Goal: Information Seeking & Learning: Find specific page/section

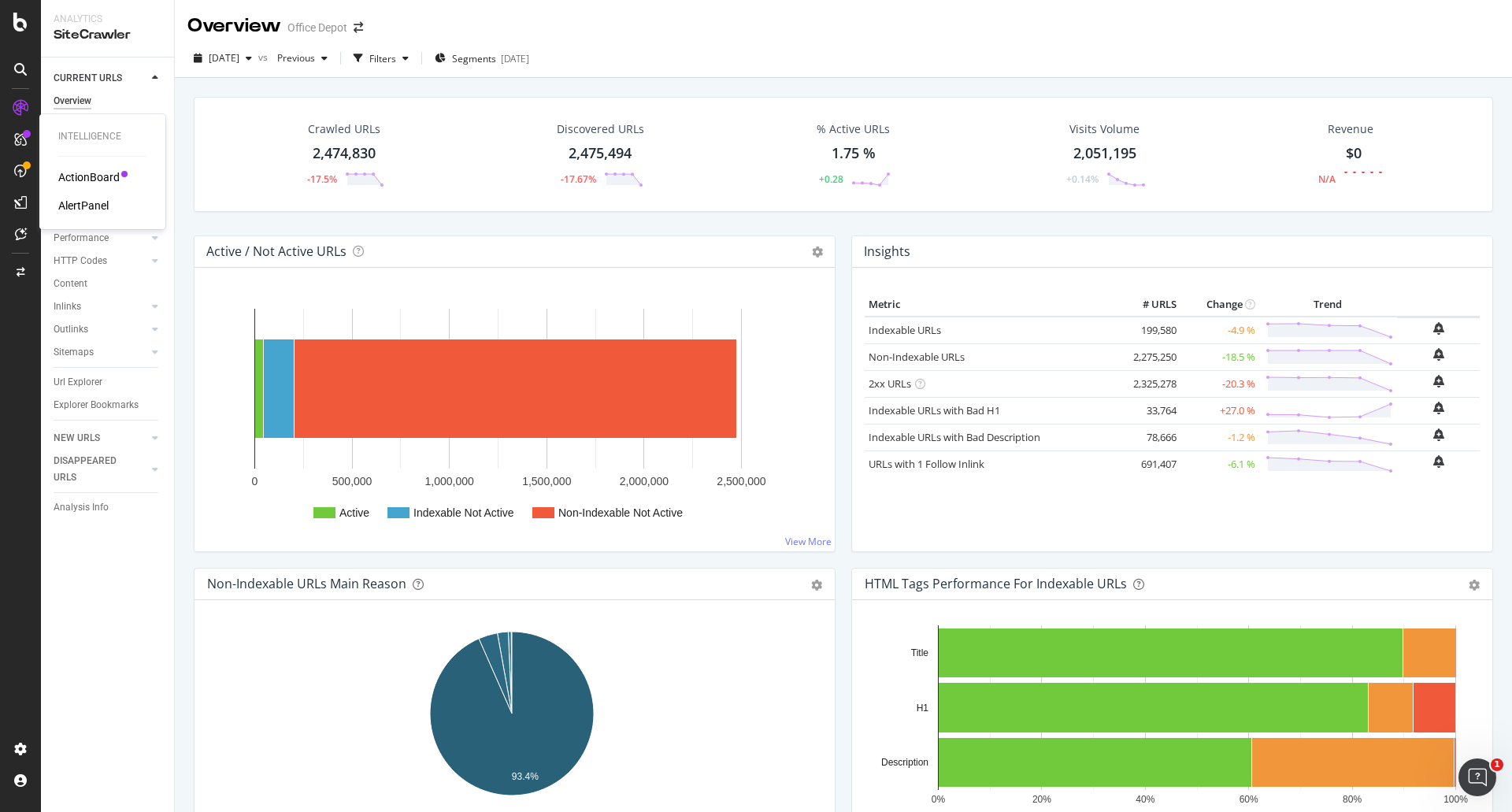
click at [80, 172] on div "ActionBoard" at bounding box center [89, 177] width 61 height 16
click at [79, 390] on div "Url Explorer" at bounding box center [114, 381] width 120 height 23
click at [84, 385] on div "Url Explorer" at bounding box center [77, 382] width 48 height 17
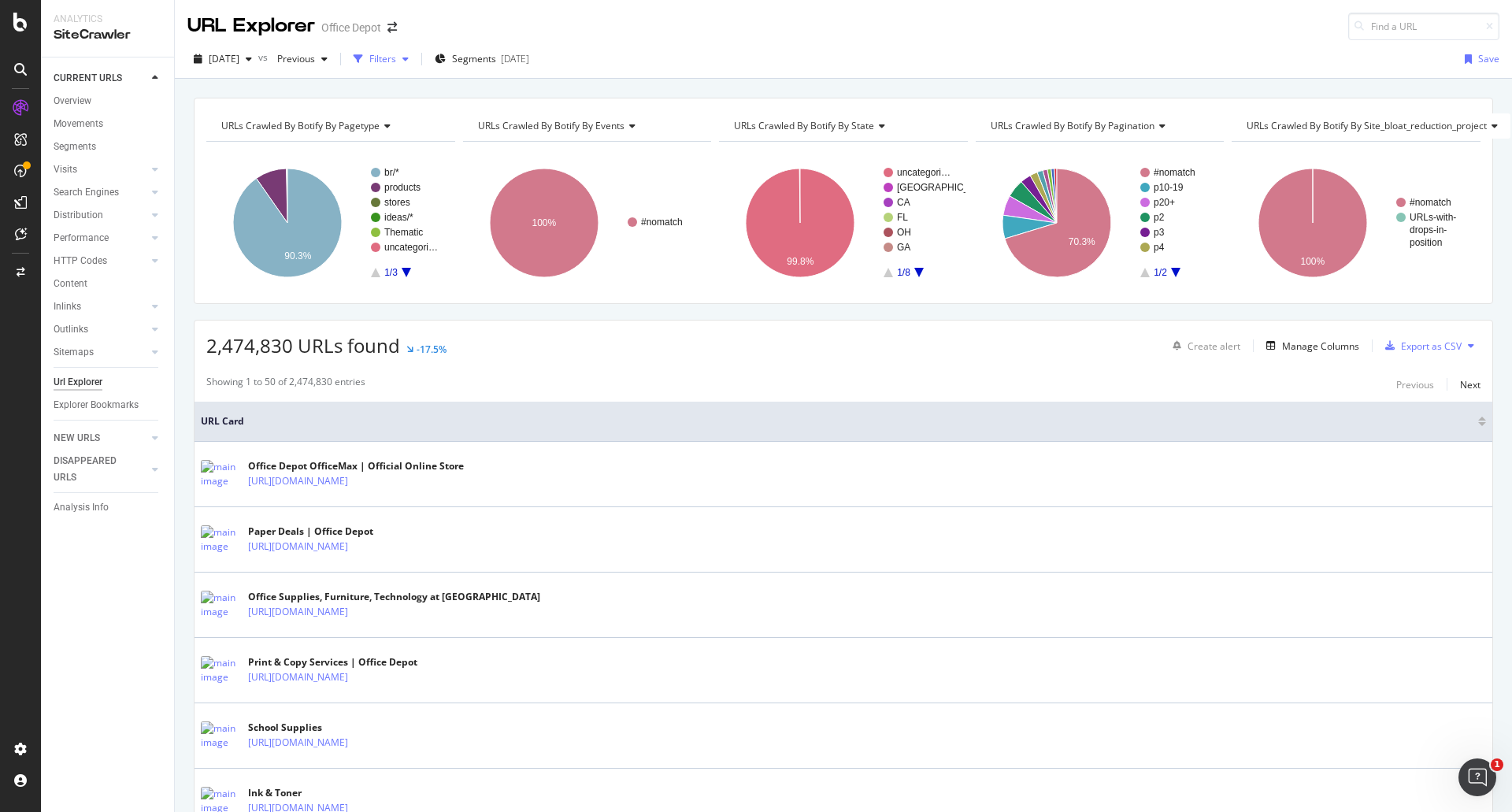
click at [396, 60] on div "Filters" at bounding box center [382, 59] width 27 height 14
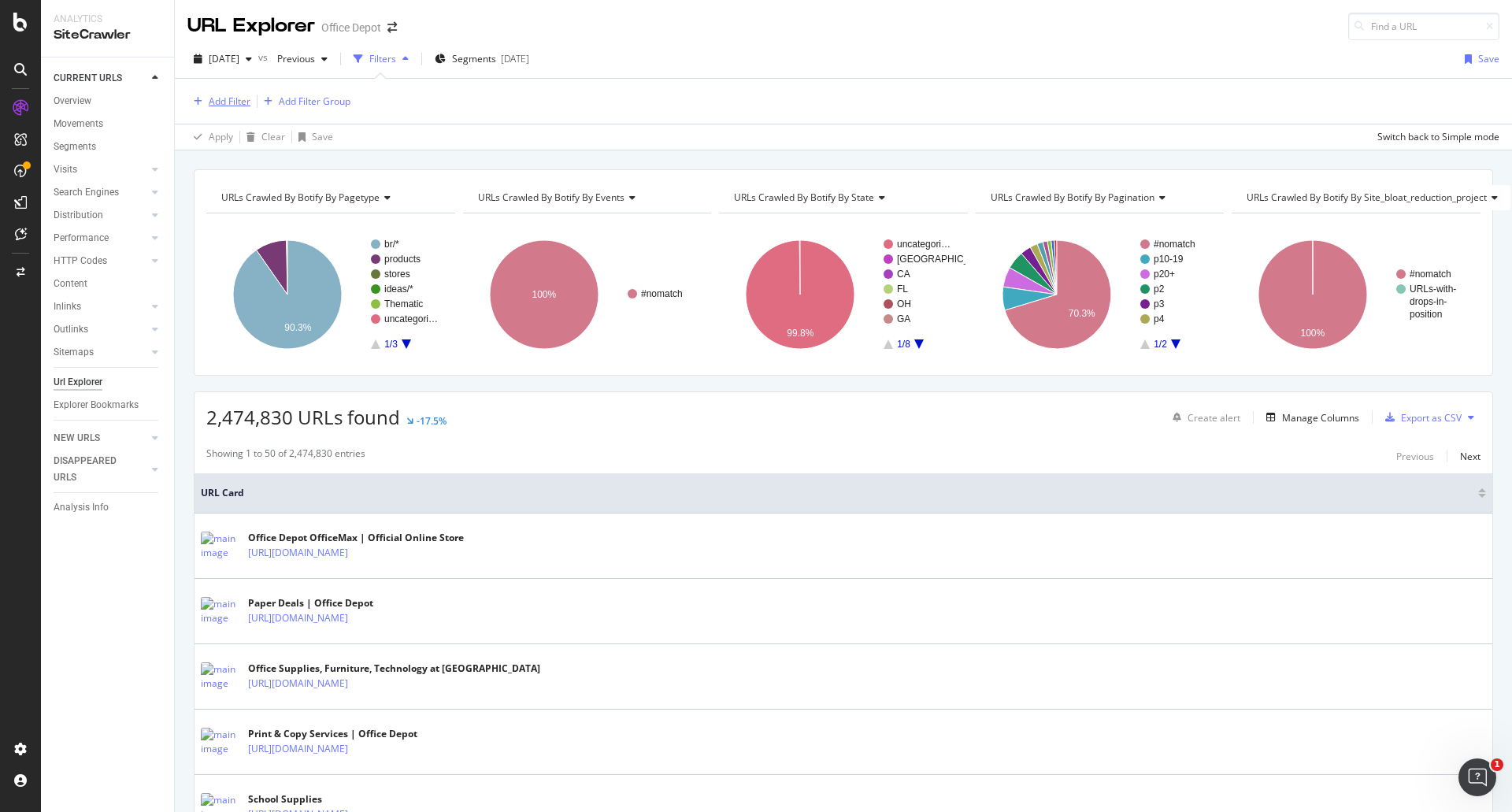
click at [216, 103] on div "Add Filter" at bounding box center [229, 102] width 41 height 14
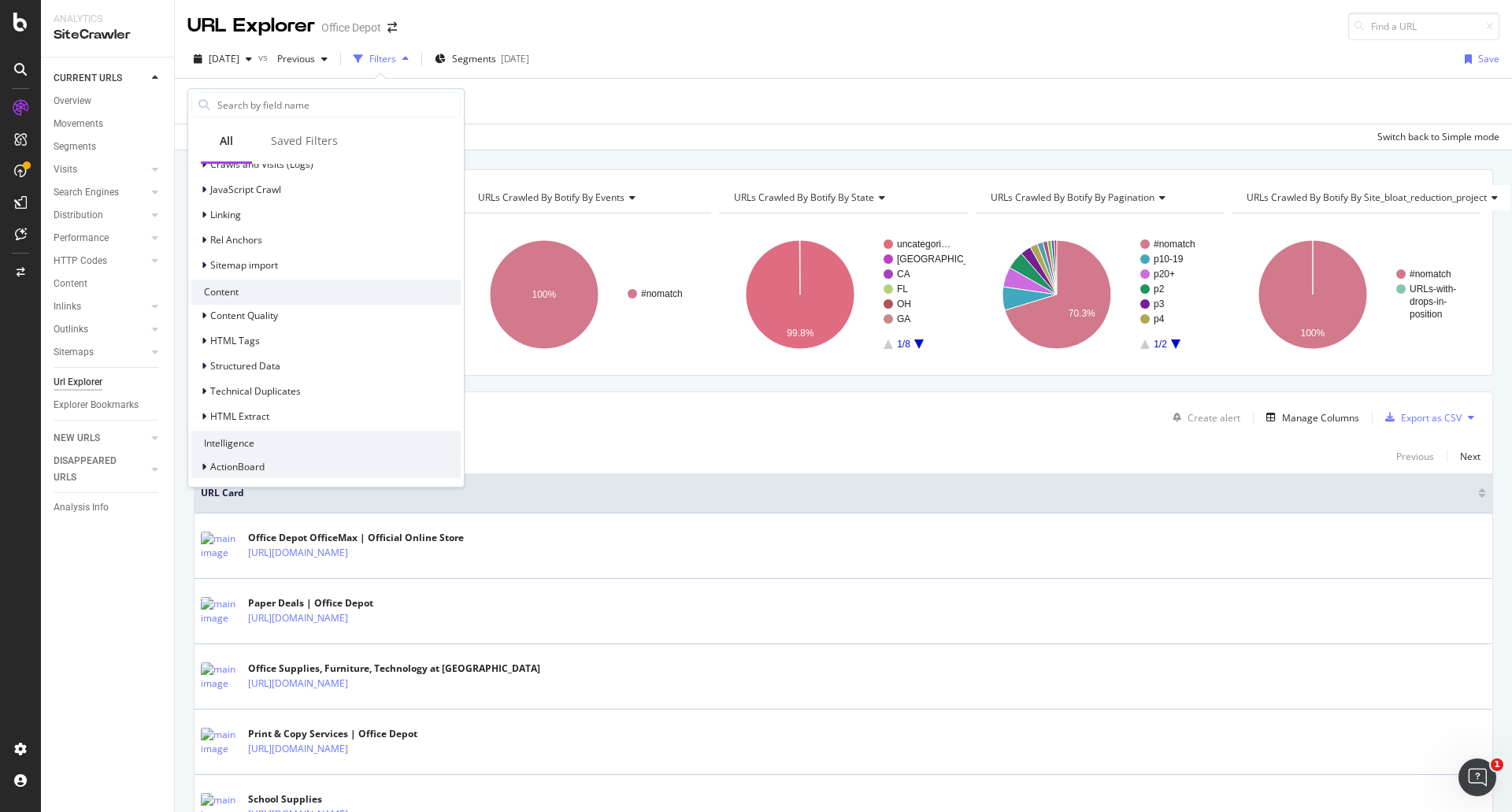
scroll to position [571, 0]
click at [328, 419] on div "HTML Extract" at bounding box center [326, 413] width 270 height 22
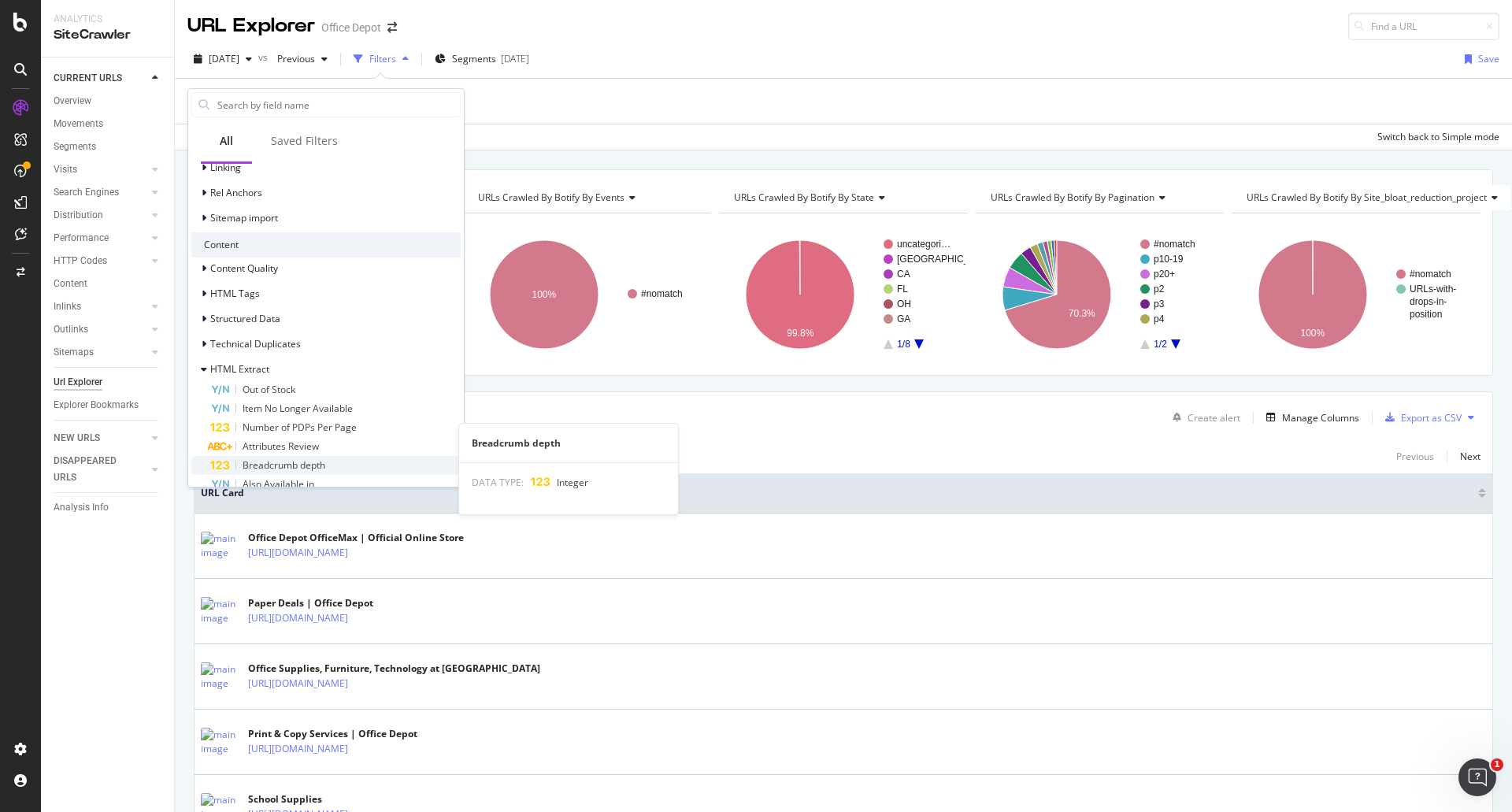
scroll to position [650, 0]
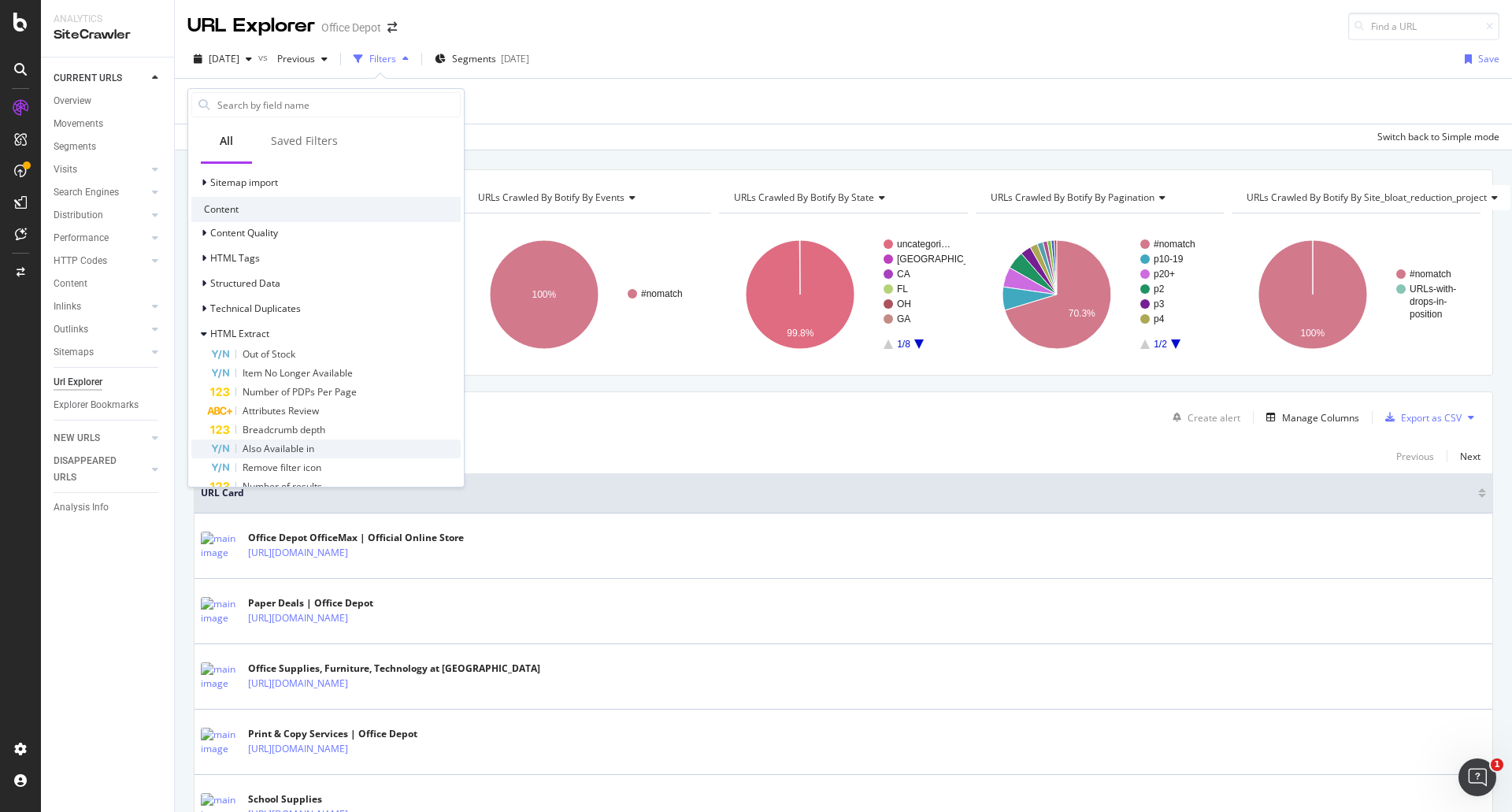
click at [327, 449] on div "Also Available in" at bounding box center [336, 448] width 251 height 19
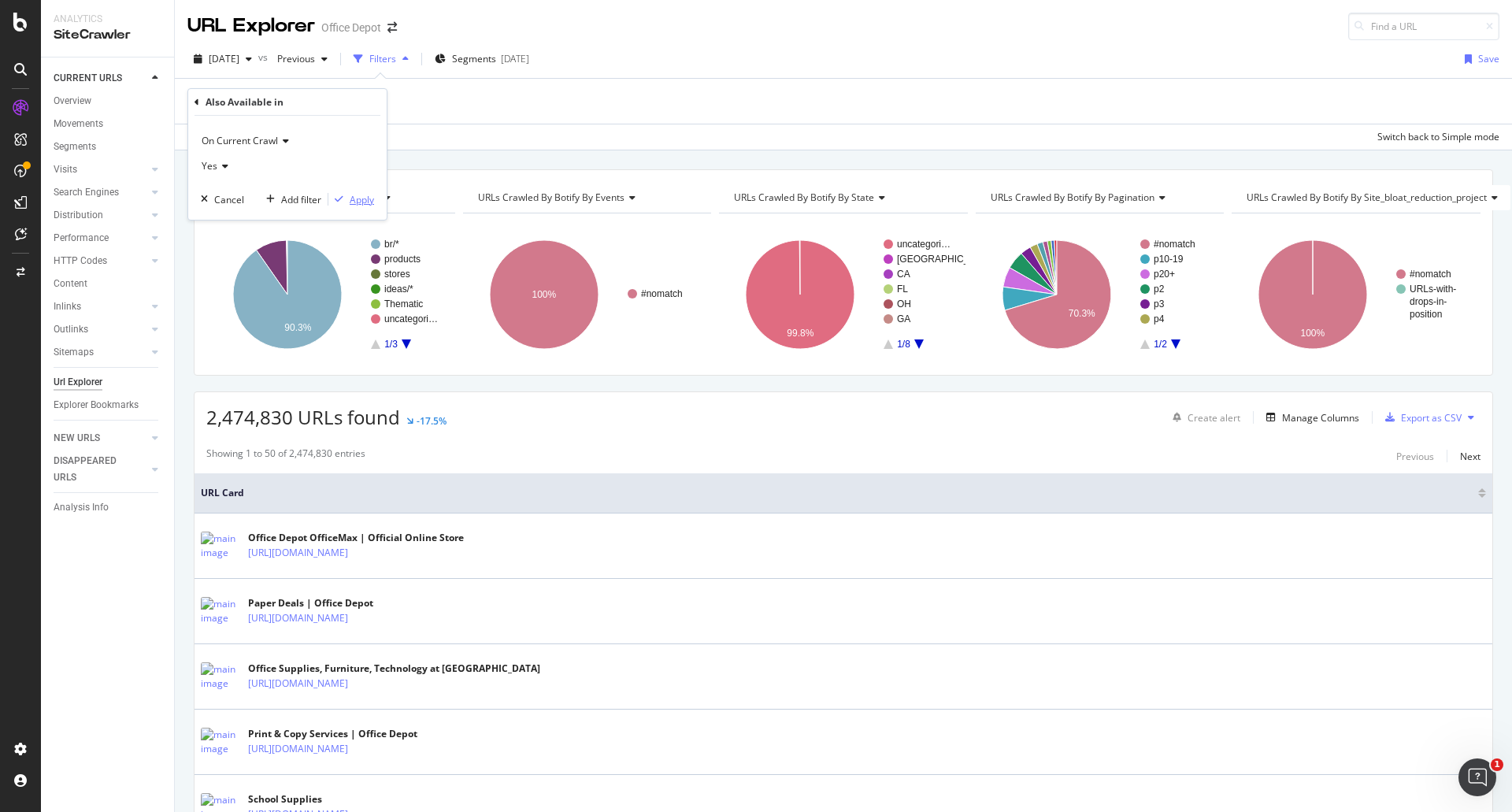
click at [370, 197] on div "Apply" at bounding box center [361, 200] width 25 height 14
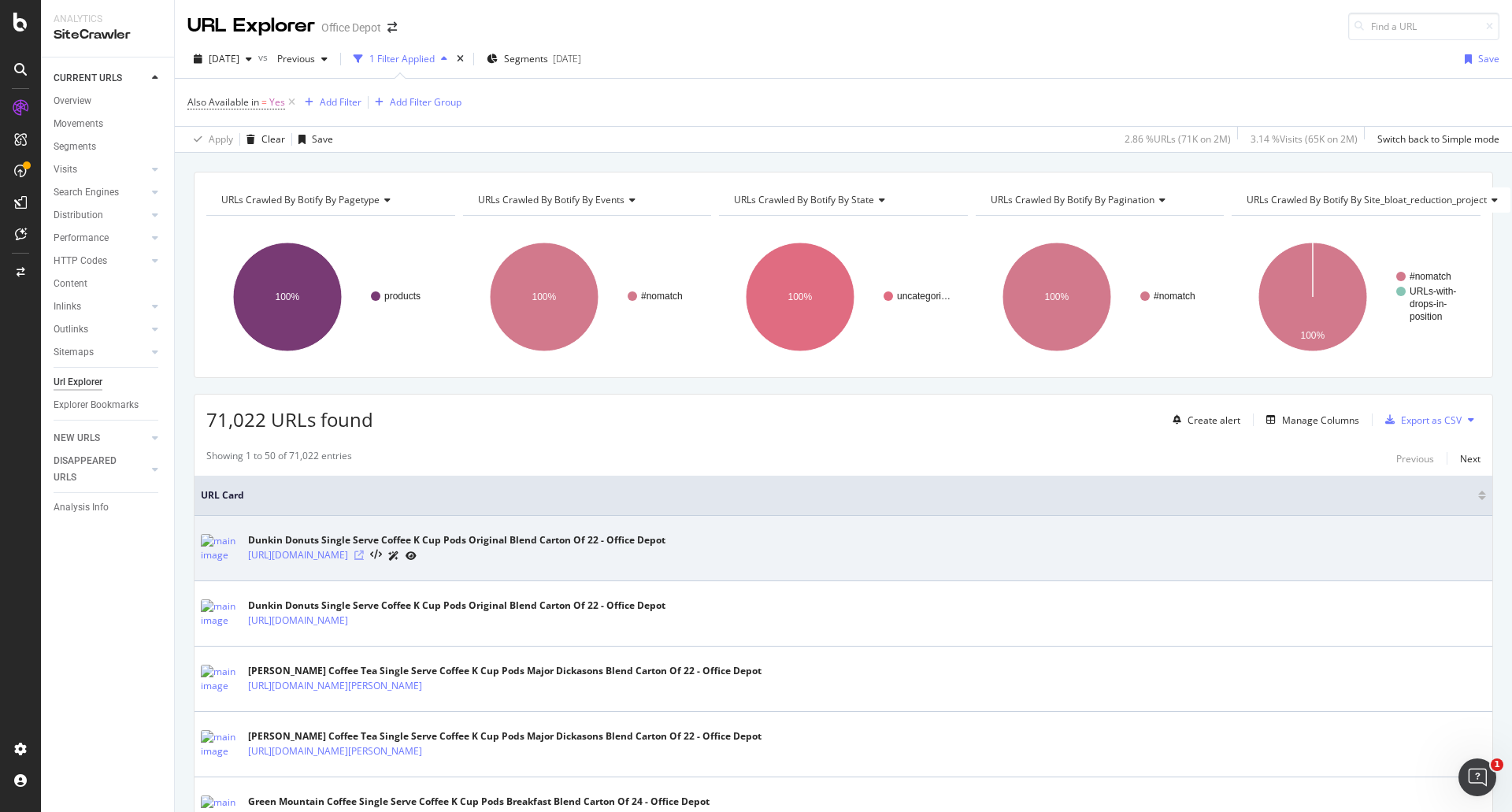
click at [363, 557] on icon at bounding box center [359, 555] width 10 height 10
